Goal: Navigation & Orientation: Understand site structure

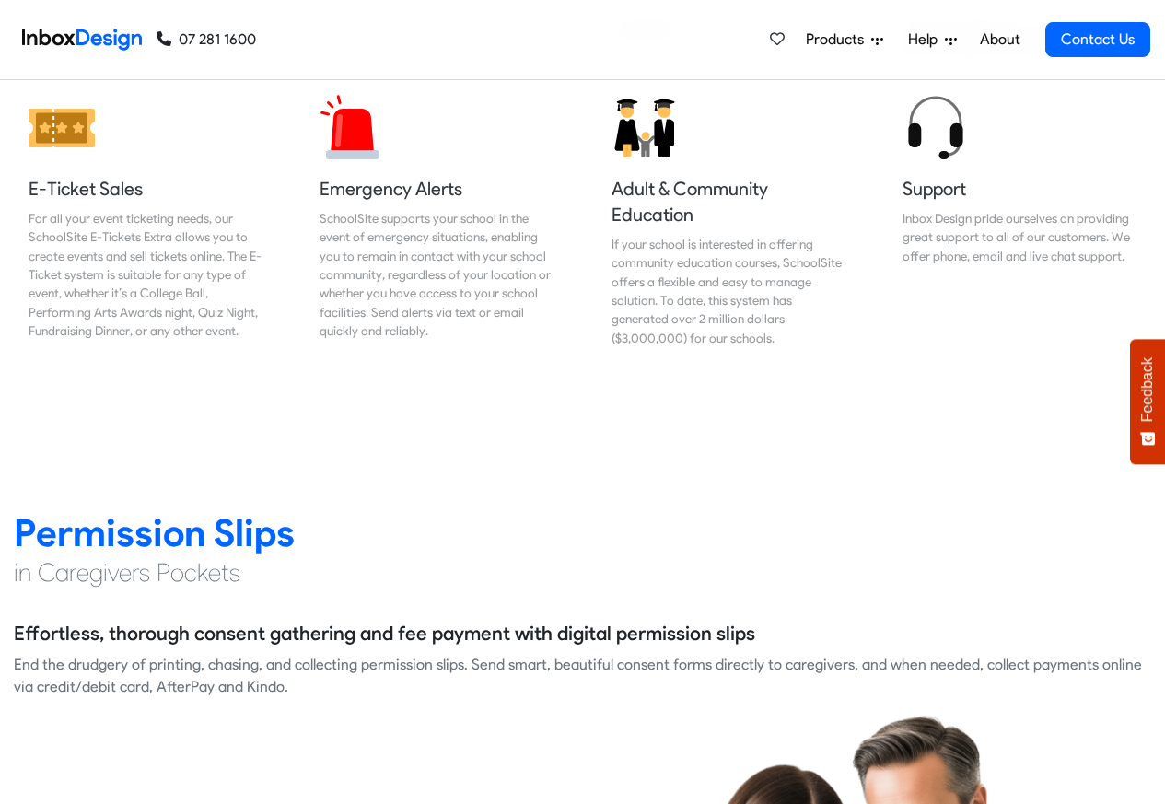
scroll to position [2210, 0]
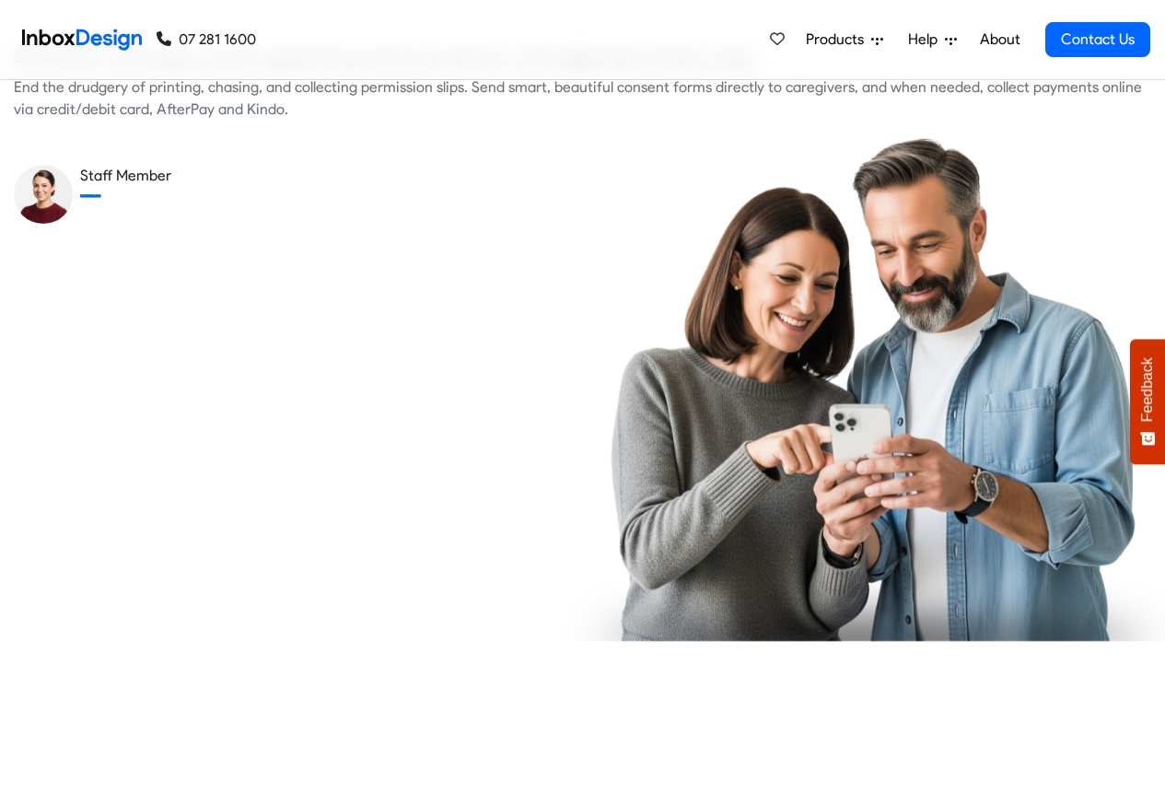
checkbox input "true"
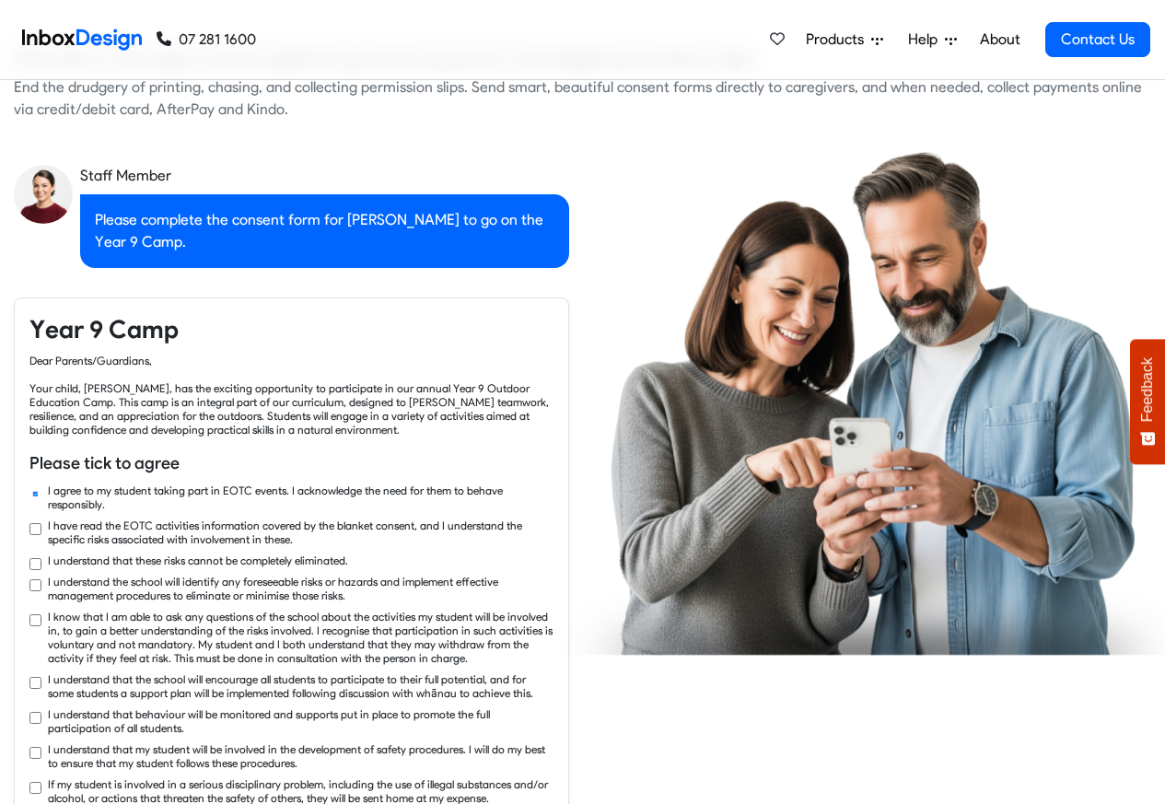
checkbox input "true"
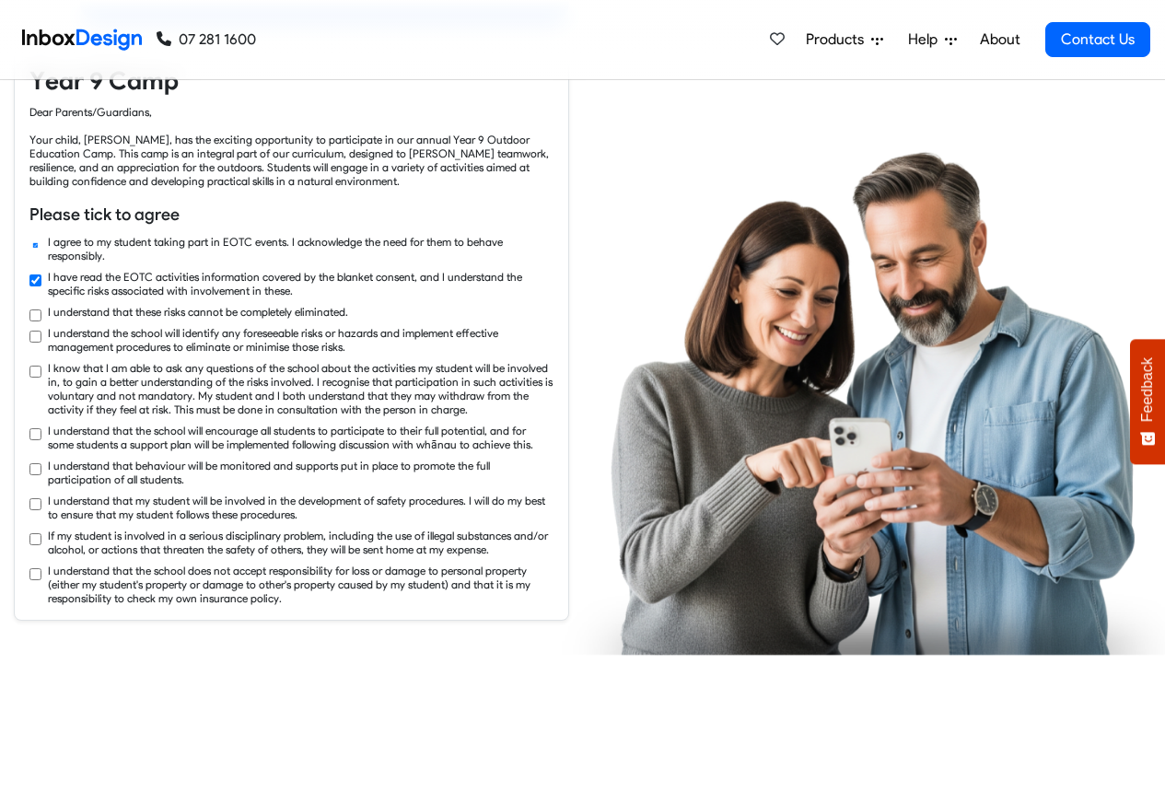
checkbox input "true"
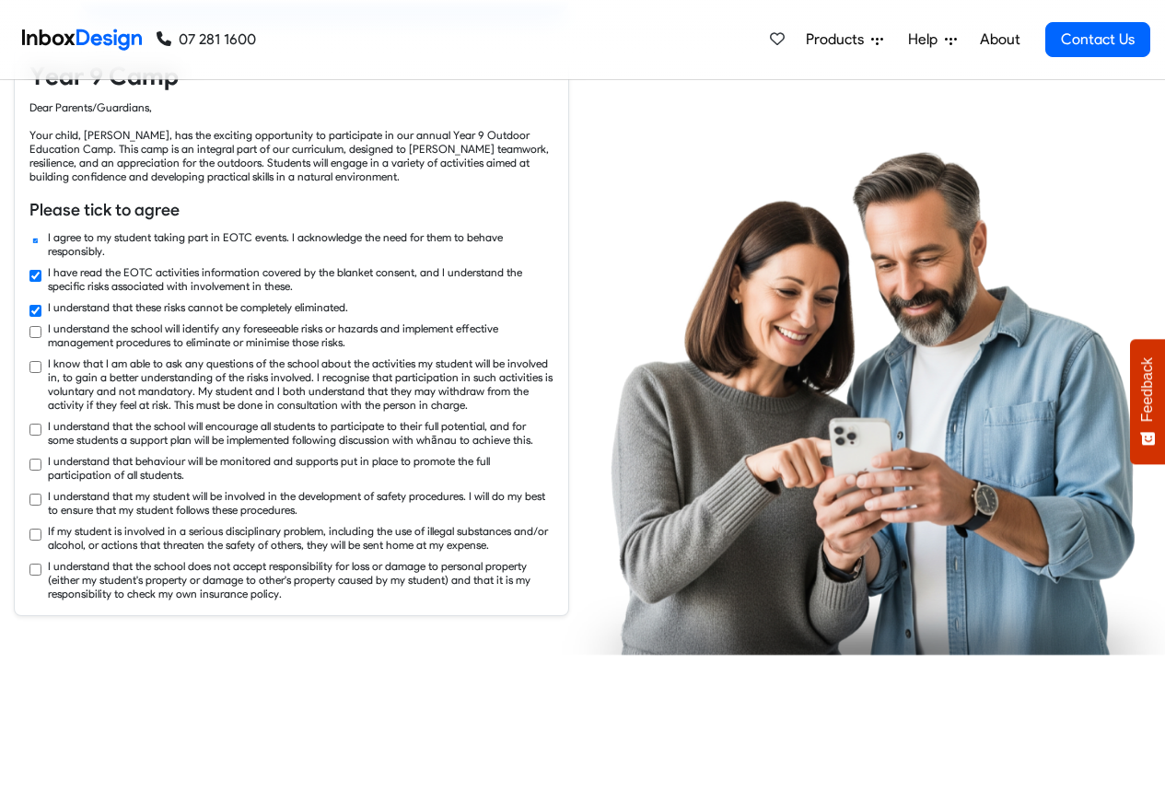
checkbox input "true"
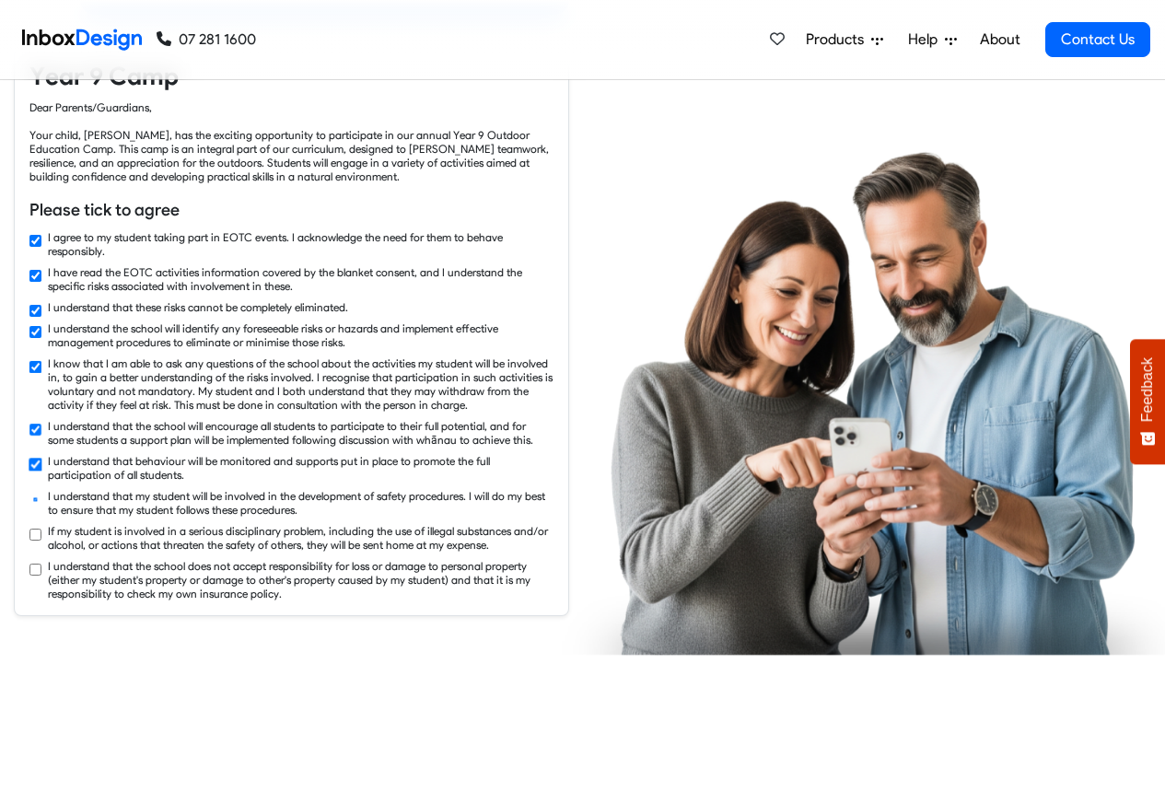
checkbox input "true"
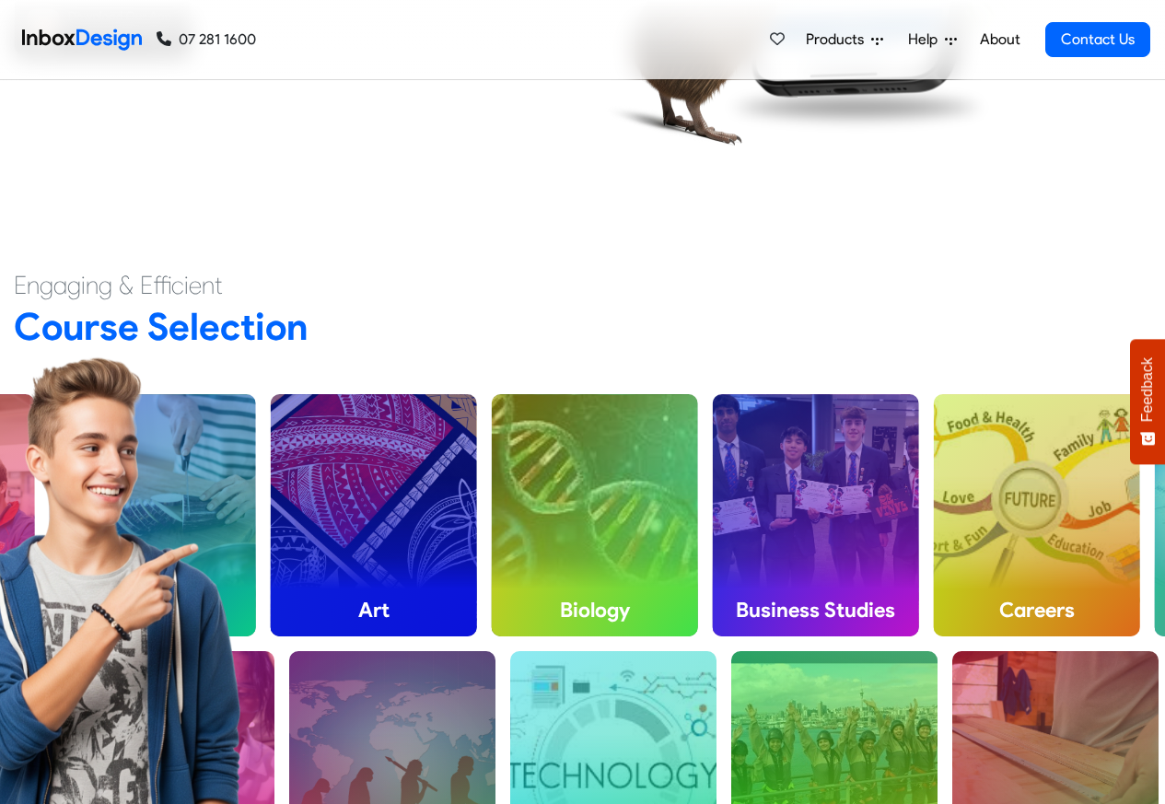
scroll to position [4530, 0]
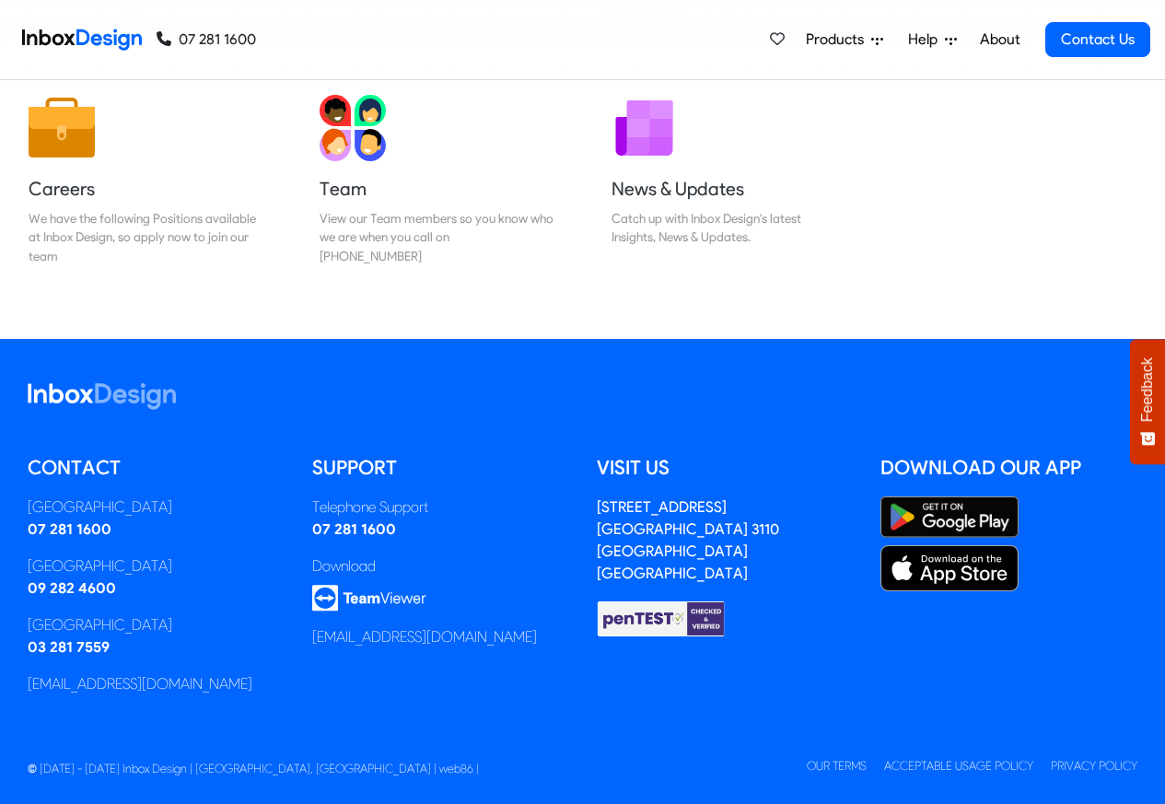
scroll to position [306, 0]
